Goal: Information Seeking & Learning: Learn about a topic

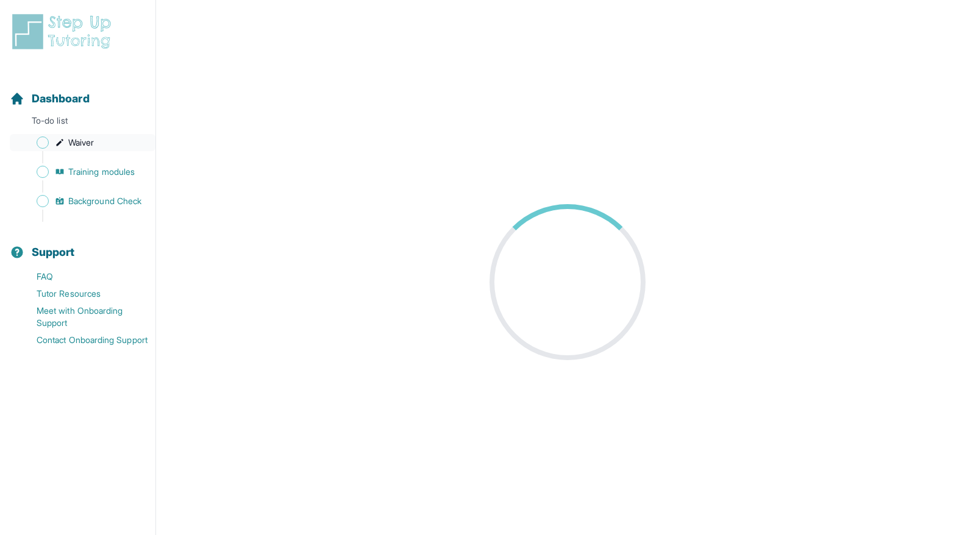
click at [74, 140] on span "Waiver" at bounding box center [81, 143] width 26 height 12
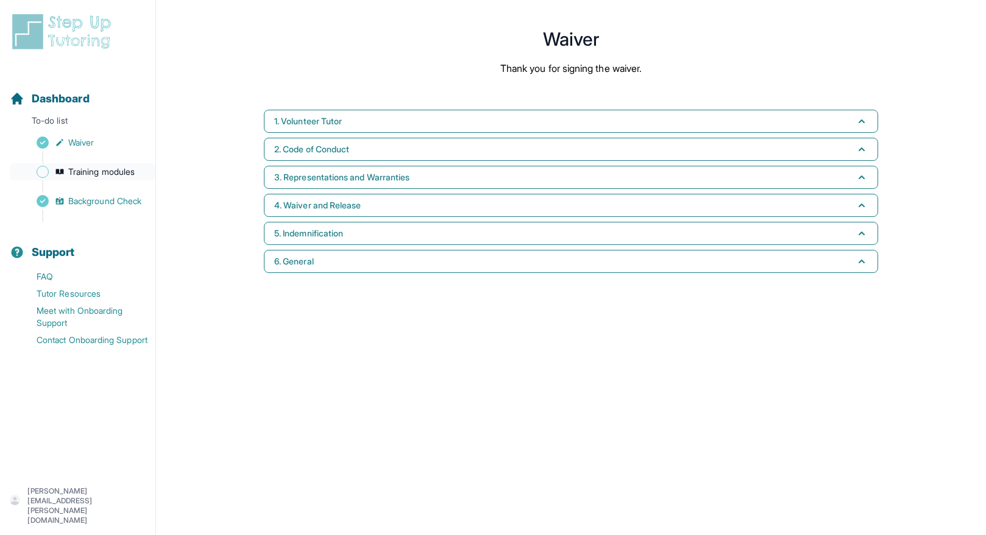
click at [102, 169] on span "Training modules" at bounding box center [101, 172] width 66 height 12
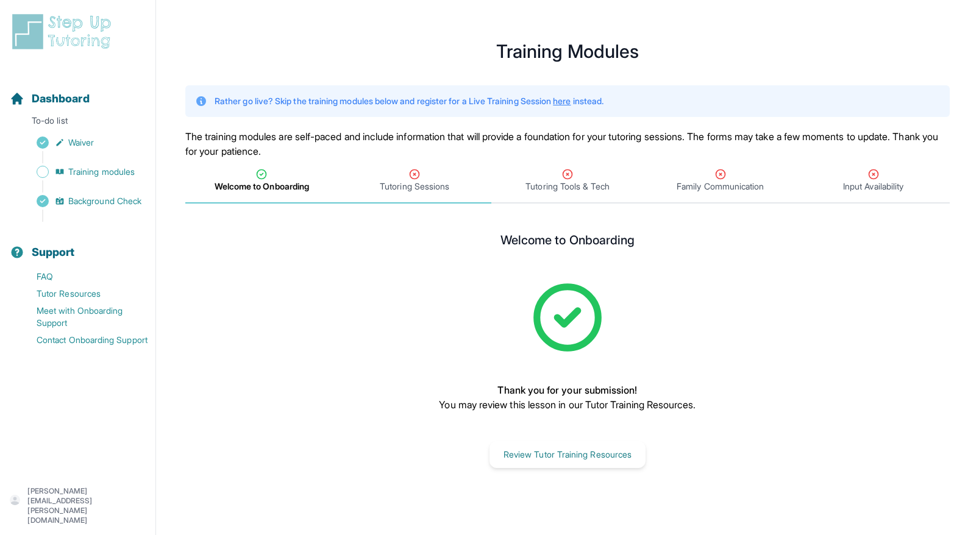
click at [430, 179] on div "Tutoring Sessions" at bounding box center [415, 180] width 148 height 24
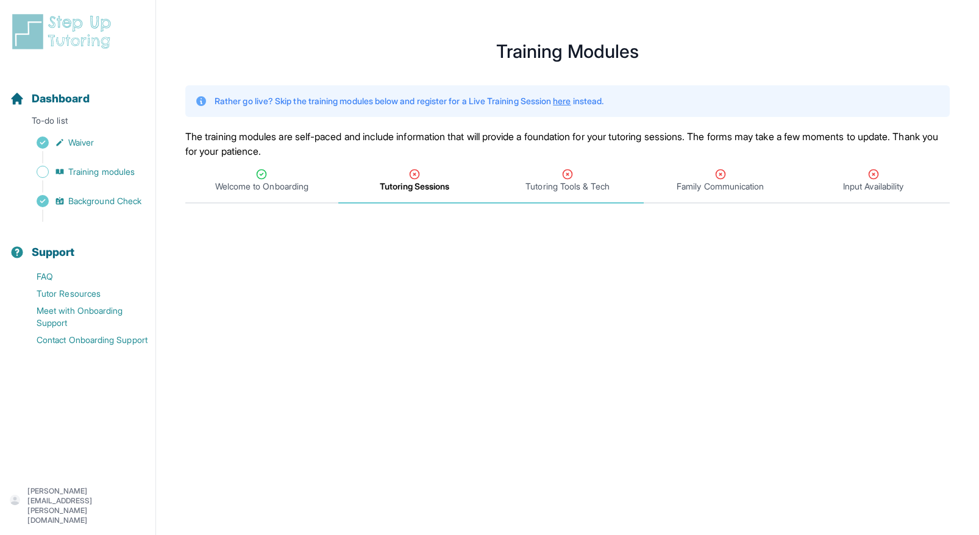
click at [560, 188] on span "Tutoring Tools & Tech" at bounding box center [566, 186] width 83 height 12
click at [761, 182] on span "Family Communication" at bounding box center [719, 186] width 87 height 12
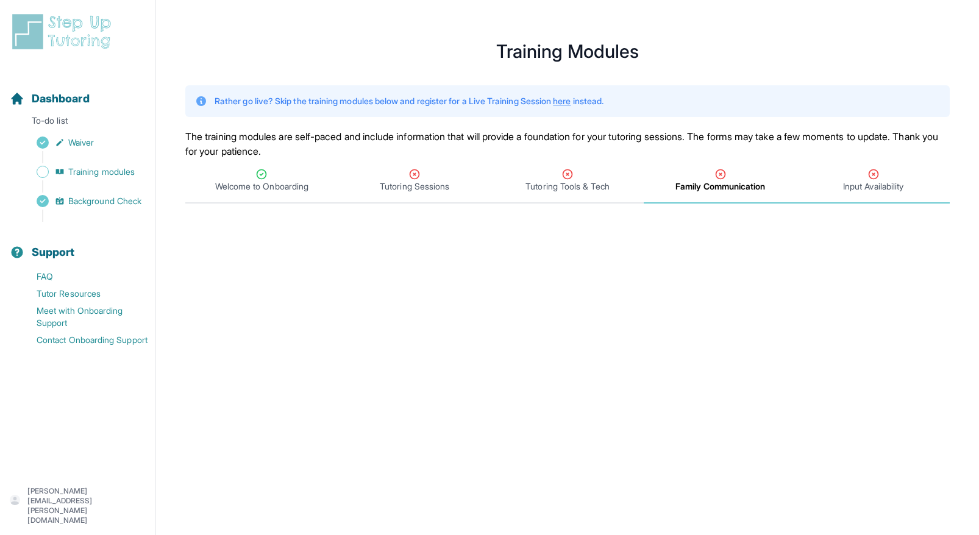
click at [876, 177] on icon "Tabs" at bounding box center [873, 174] width 12 height 12
click at [716, 192] on span "Family Communication" at bounding box center [719, 186] width 87 height 12
click at [594, 188] on span "Tutoring Tools & Tech" at bounding box center [566, 186] width 83 height 12
click at [902, 180] on span "Input Availability" at bounding box center [873, 186] width 60 height 12
click at [83, 169] on span "Training modules" at bounding box center [101, 172] width 66 height 12
